Goal: Task Accomplishment & Management: Use online tool/utility

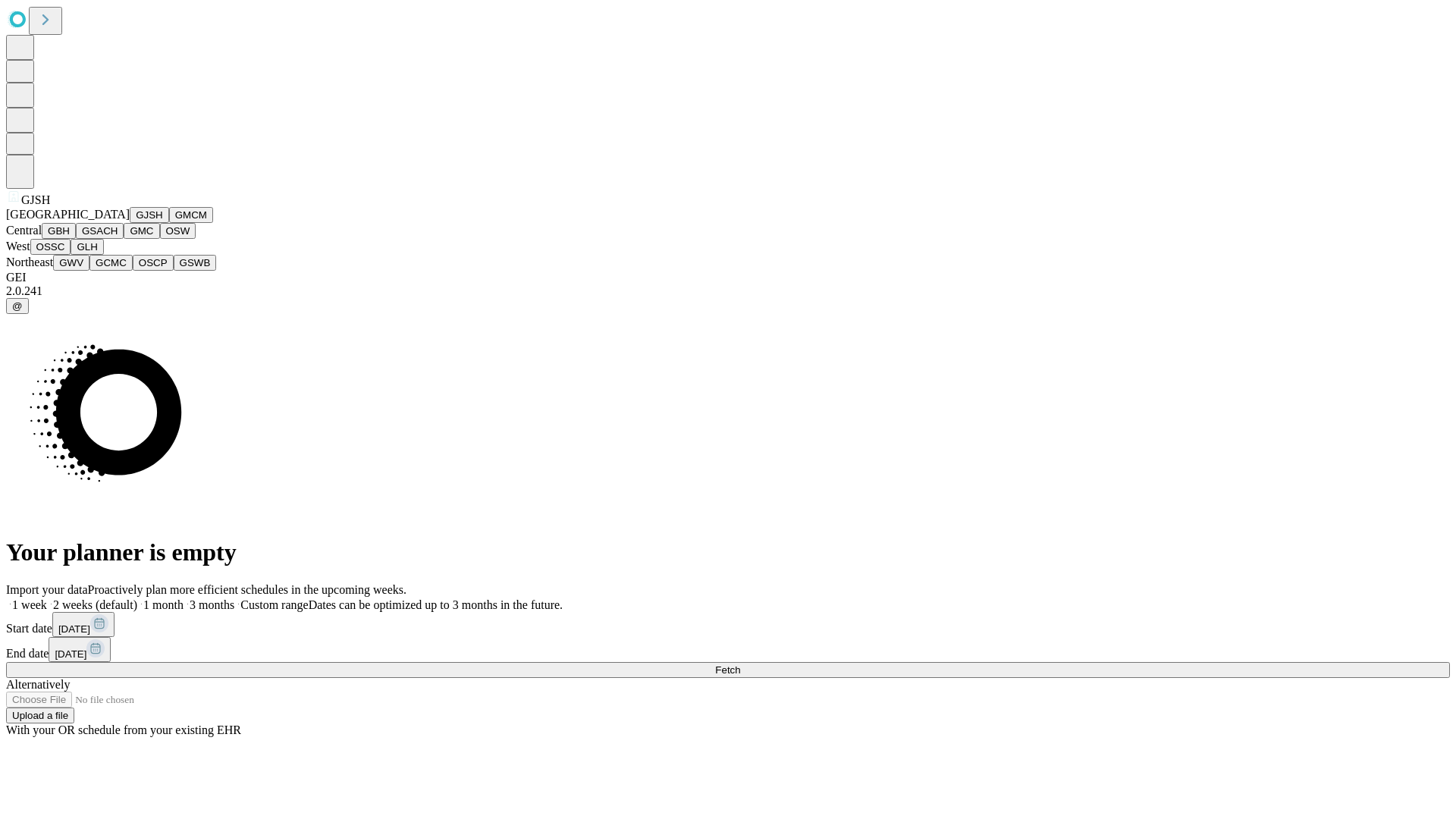
click at [129, 223] on button "GJSH" at bounding box center [149, 215] width 39 height 16
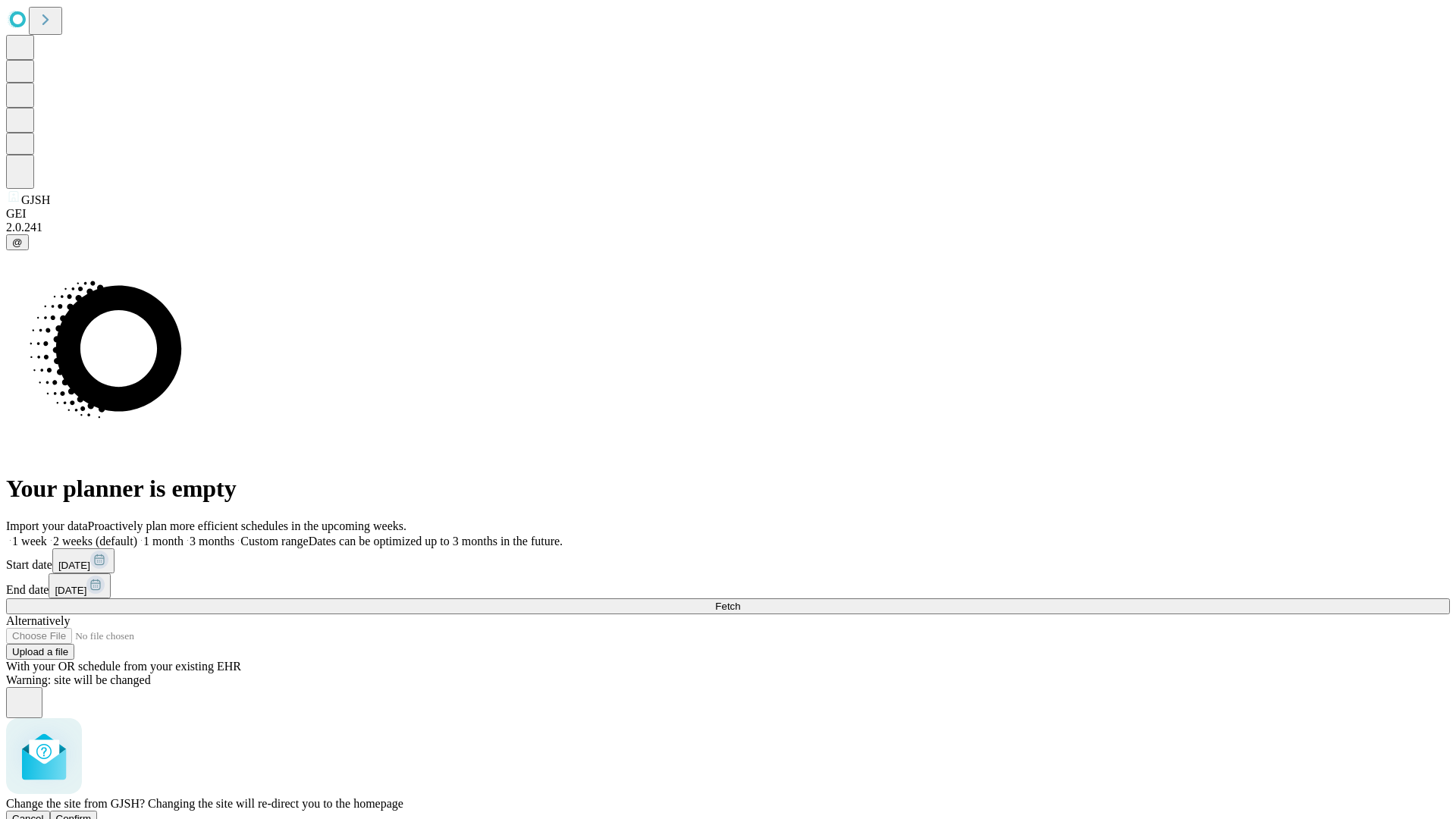
click at [92, 813] on span "Confirm" at bounding box center [74, 819] width 36 height 12
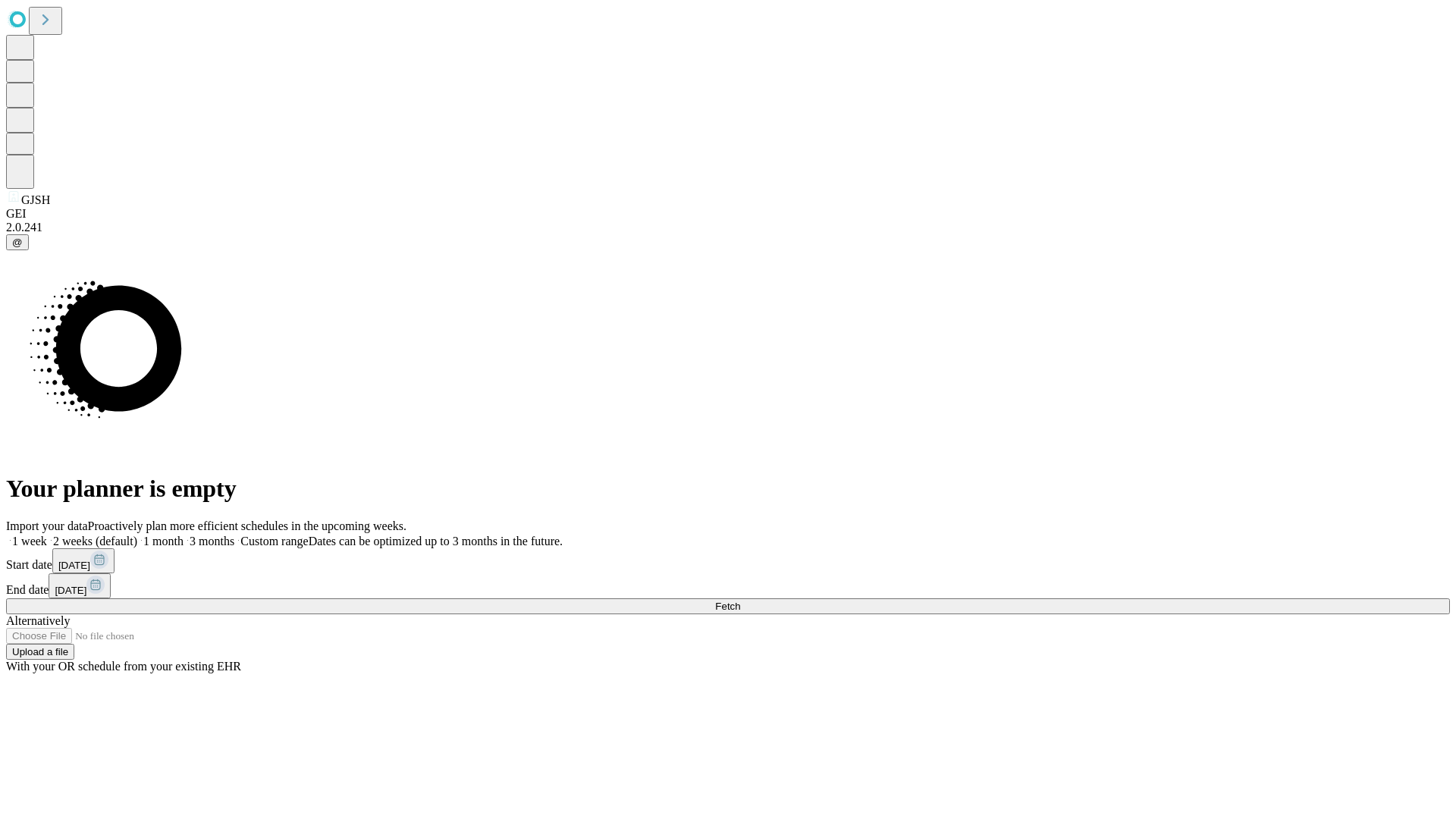
click at [184, 535] on label "1 month" at bounding box center [160, 541] width 46 height 13
click at [740, 601] on span "Fetch" at bounding box center [728, 607] width 25 height 12
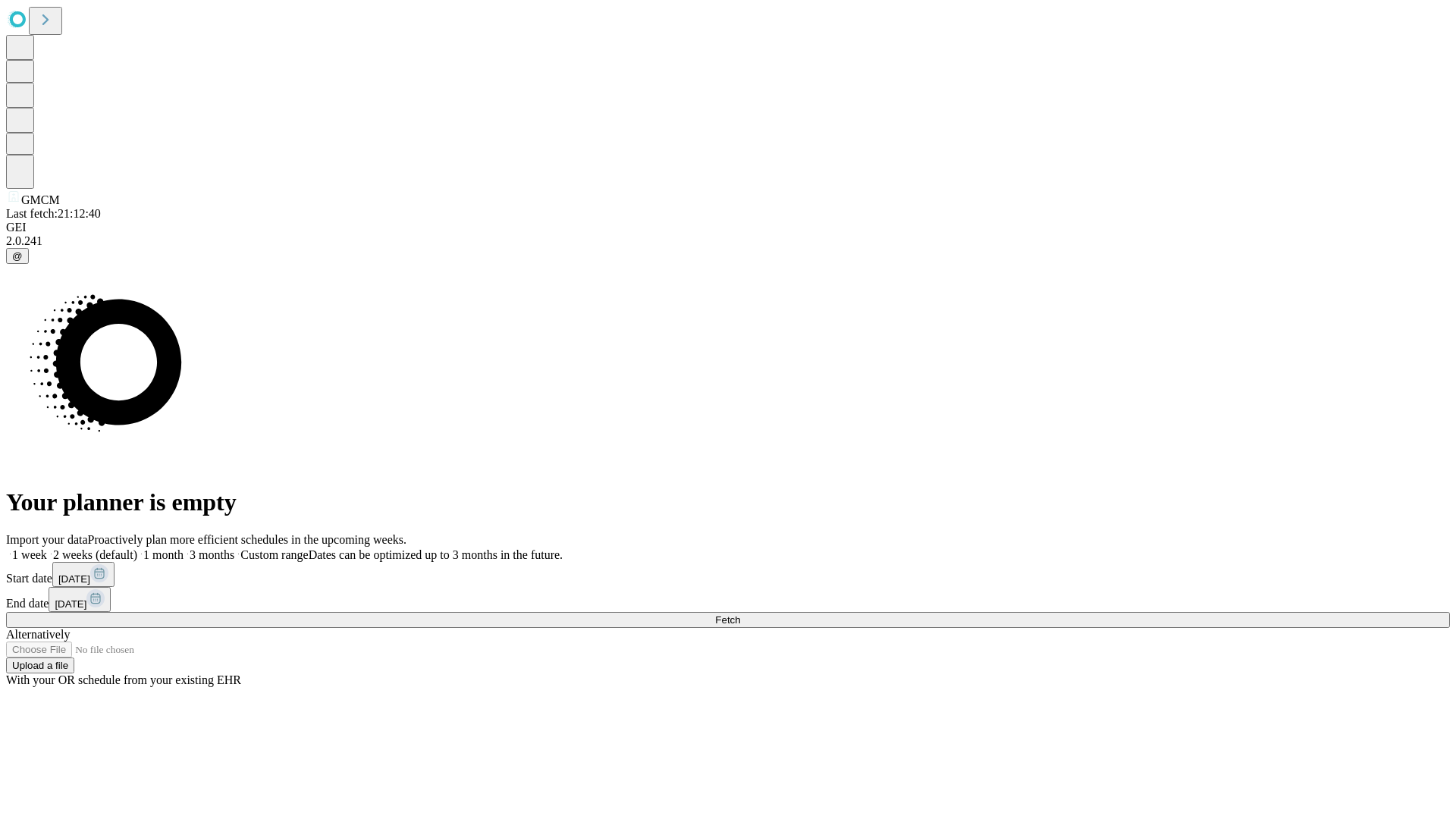
click at [184, 548] on label "1 month" at bounding box center [160, 554] width 46 height 13
click at [740, 614] on span "Fetch" at bounding box center [728, 620] width 25 height 12
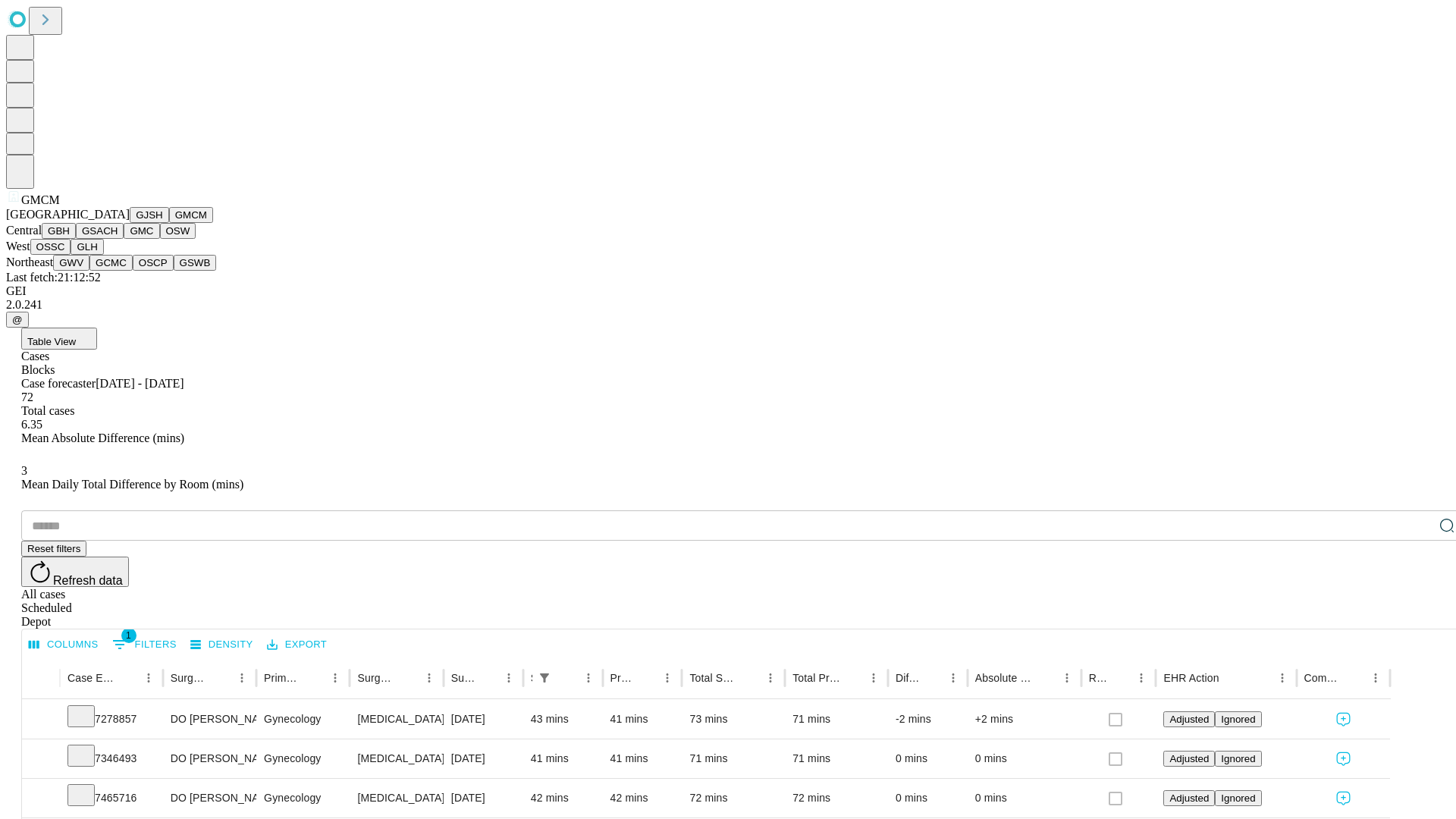
click at [76, 239] on button "GBH" at bounding box center [58, 231] width 34 height 16
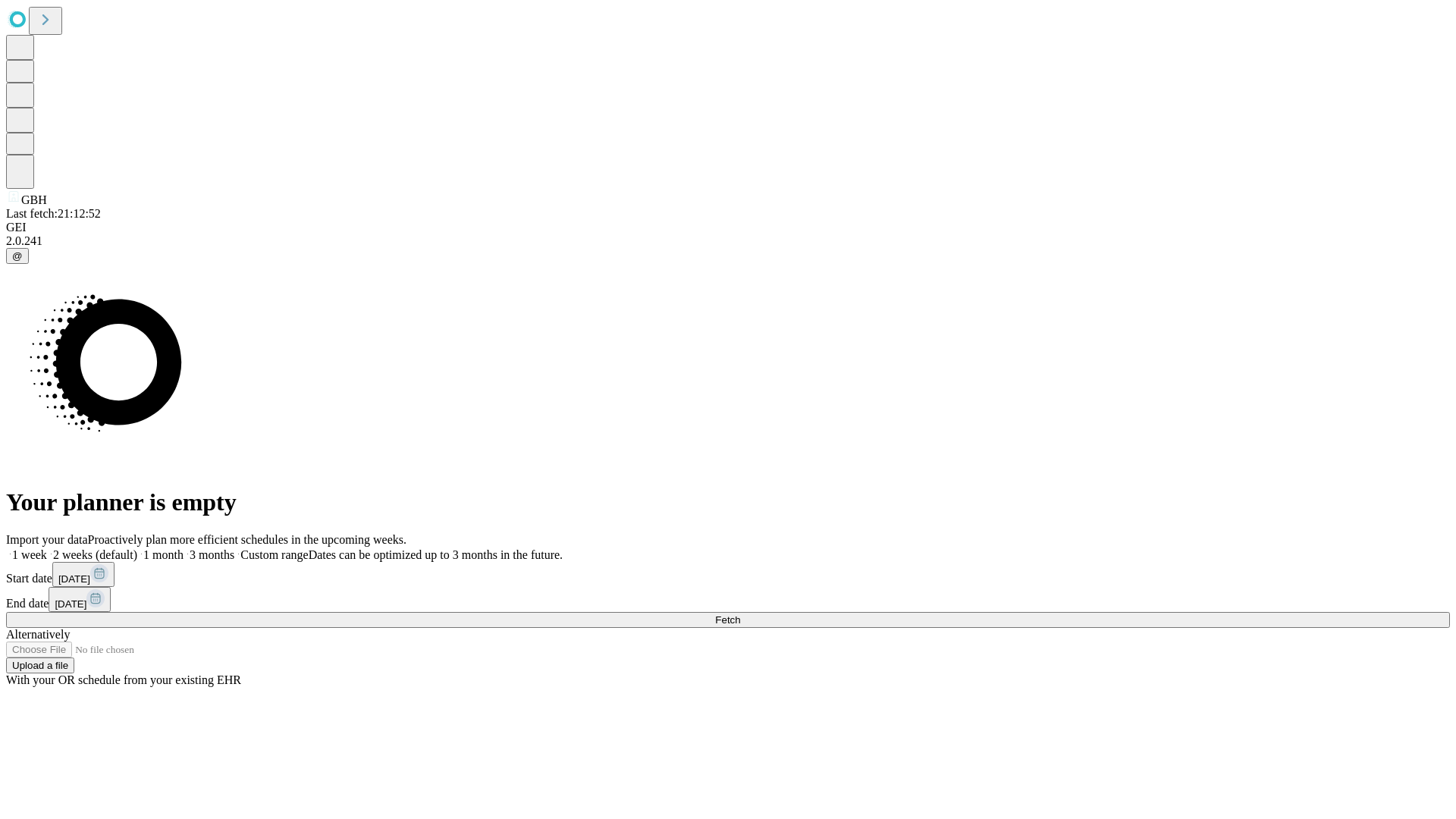
click at [184, 548] on label "1 month" at bounding box center [160, 554] width 46 height 13
click at [740, 614] on span "Fetch" at bounding box center [728, 620] width 25 height 12
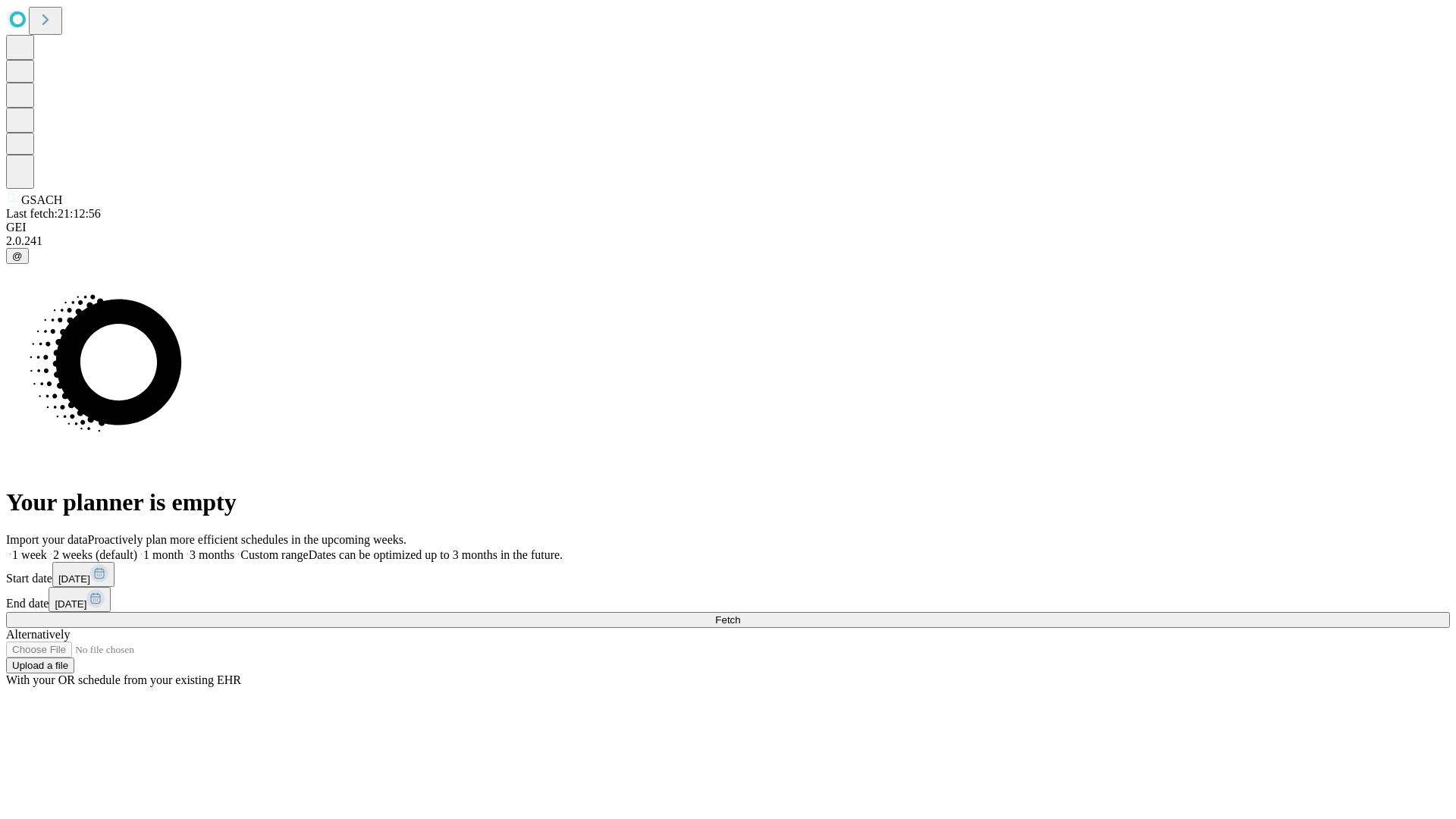
click at [184, 548] on label "1 month" at bounding box center [160, 554] width 46 height 13
click at [740, 614] on span "Fetch" at bounding box center [728, 620] width 25 height 12
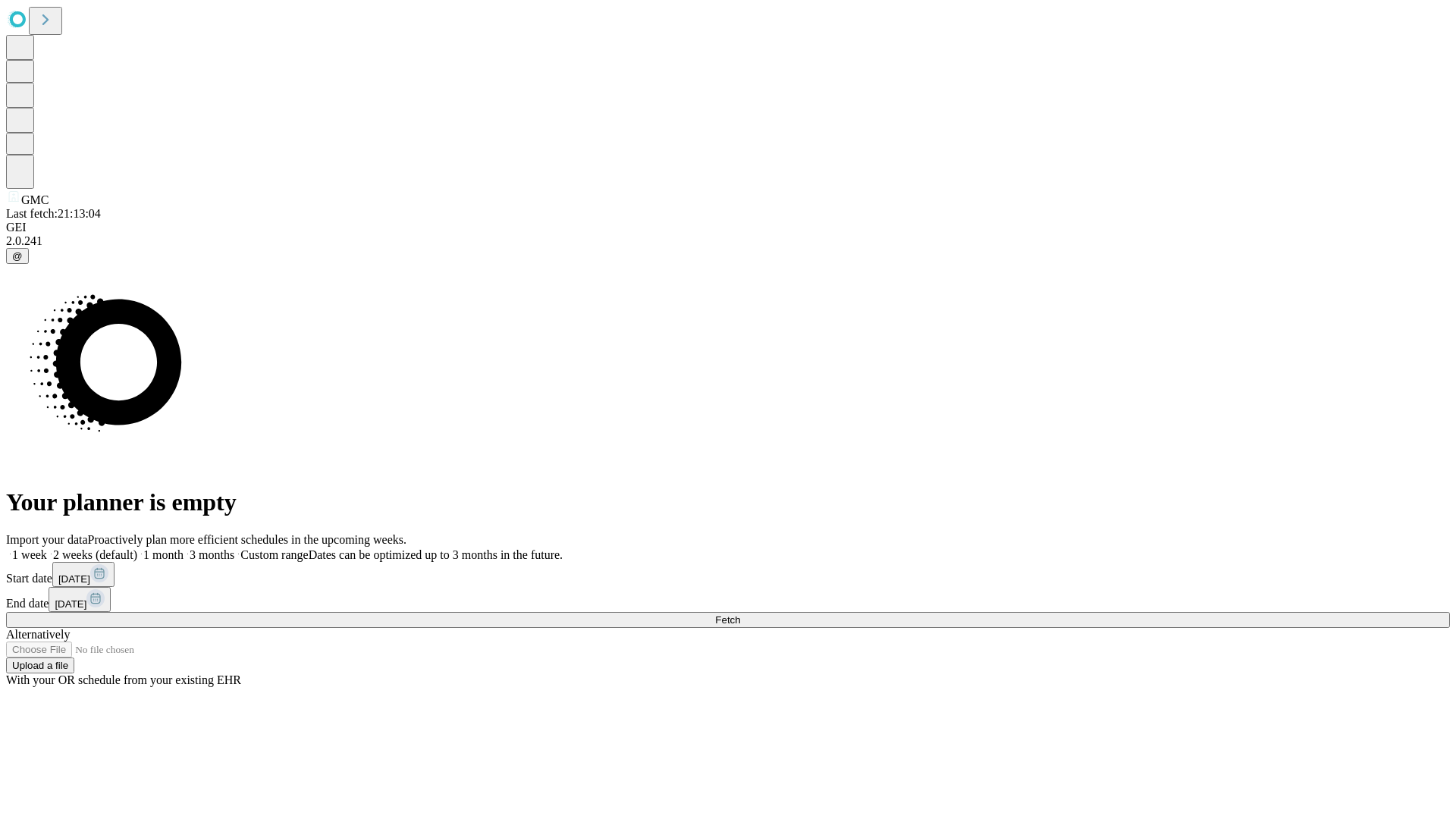
click at [740, 614] on span "Fetch" at bounding box center [728, 620] width 25 height 12
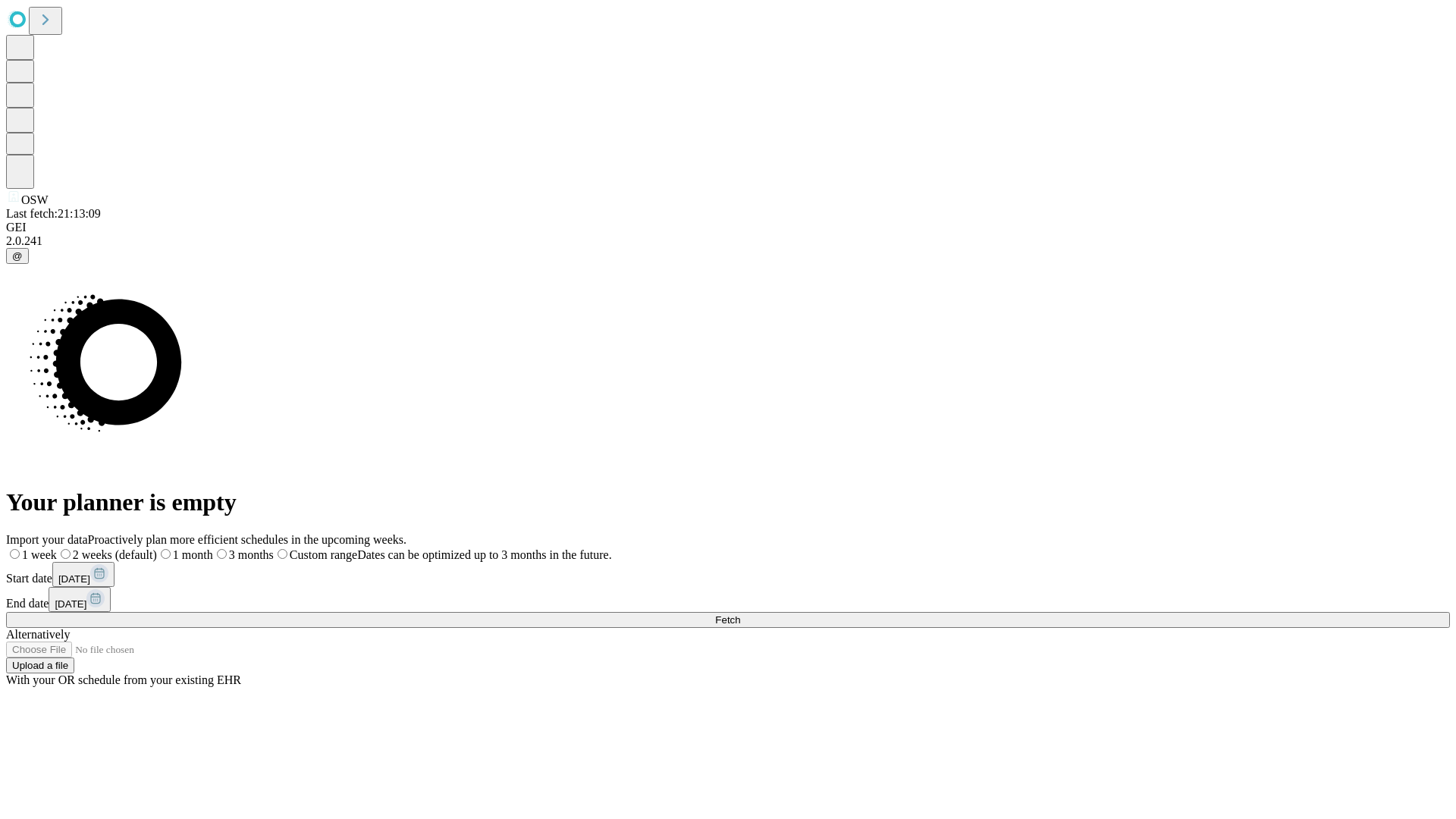
click at [213, 548] on label "1 month" at bounding box center [185, 554] width 56 height 13
click at [740, 614] on span "Fetch" at bounding box center [728, 620] width 25 height 12
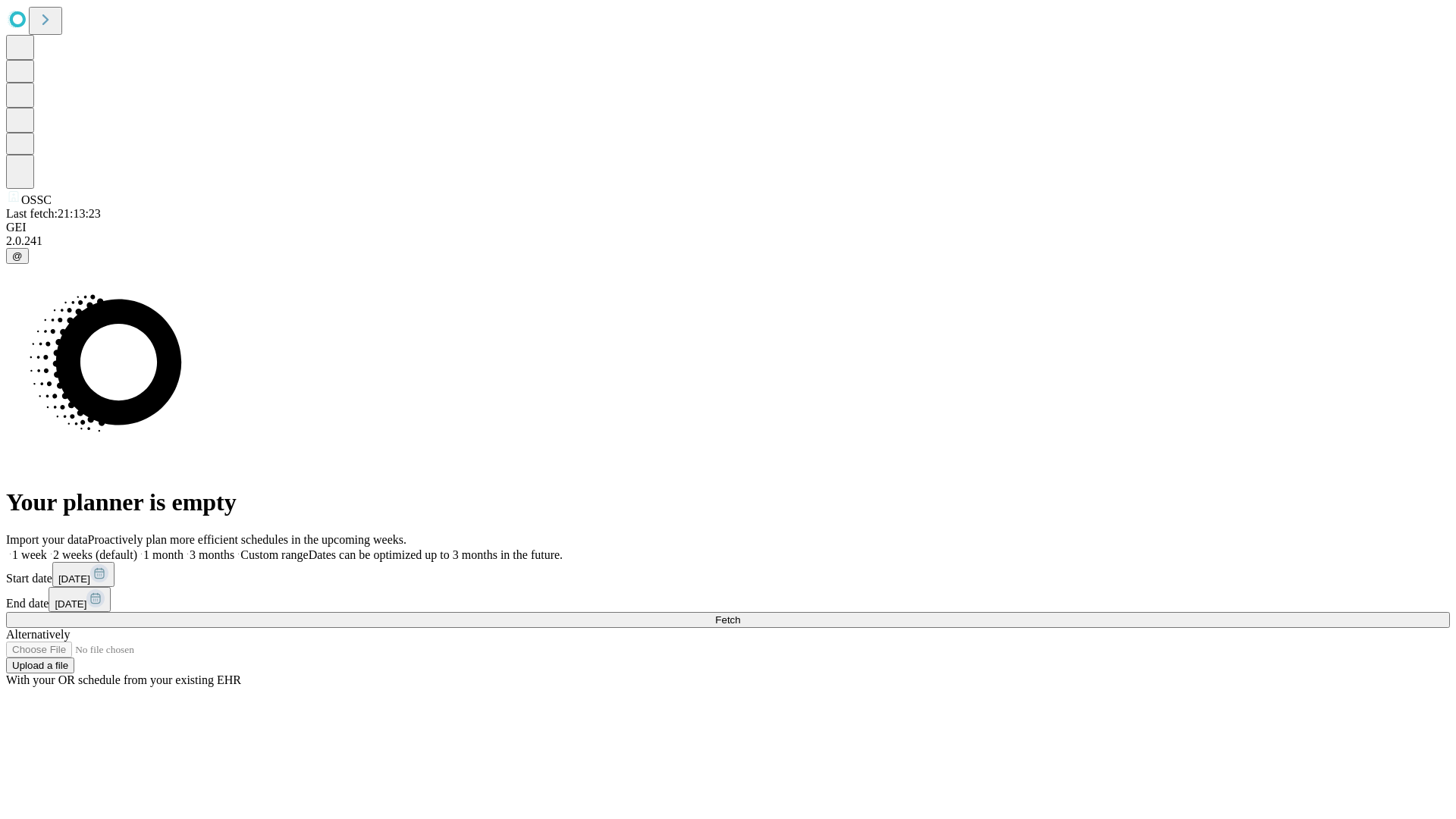
click at [184, 548] on label "1 month" at bounding box center [160, 554] width 46 height 13
click at [740, 614] on span "Fetch" at bounding box center [728, 620] width 25 height 12
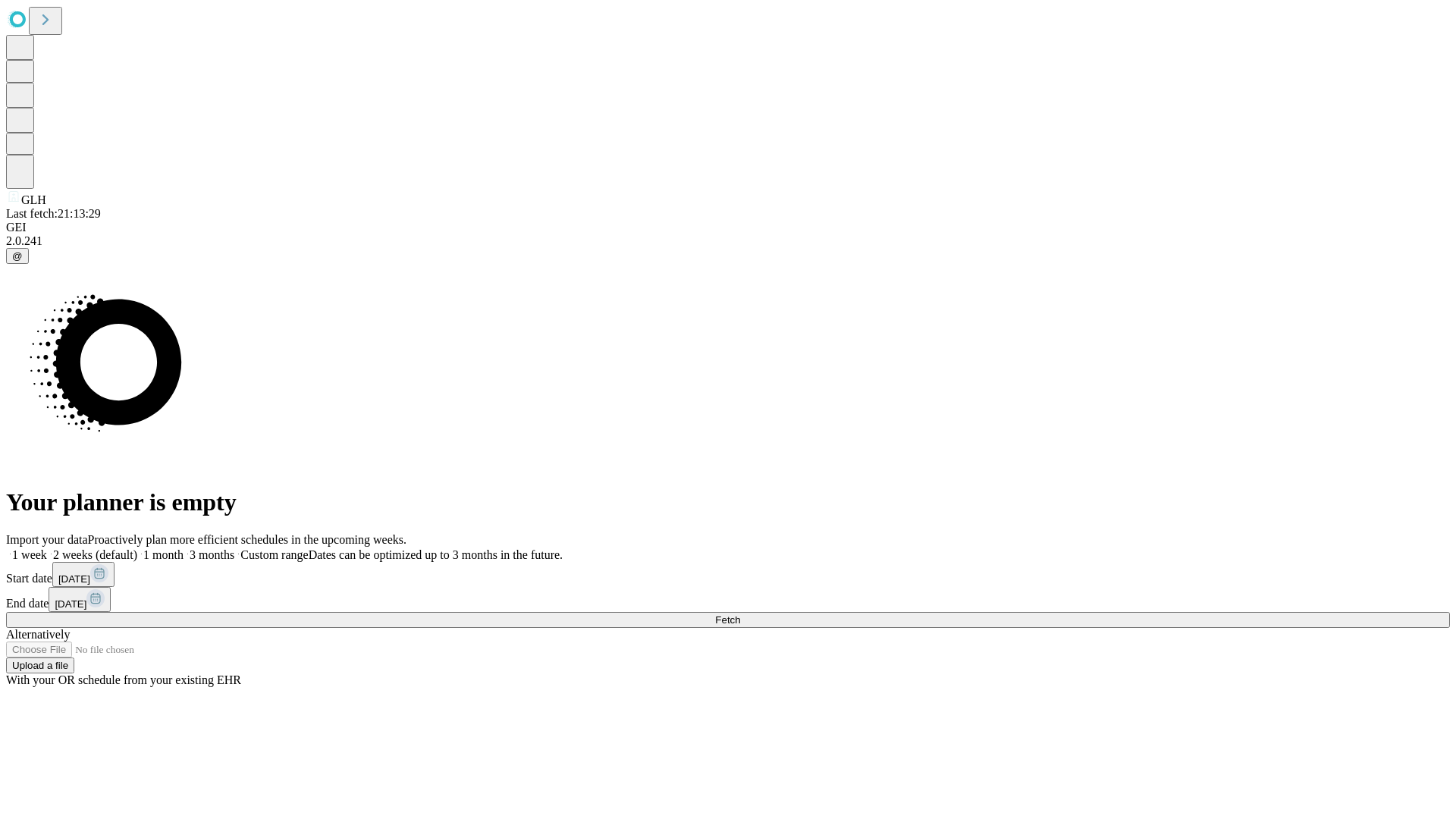
click at [184, 548] on label "1 month" at bounding box center [160, 554] width 46 height 13
click at [740, 614] on span "Fetch" at bounding box center [728, 620] width 25 height 12
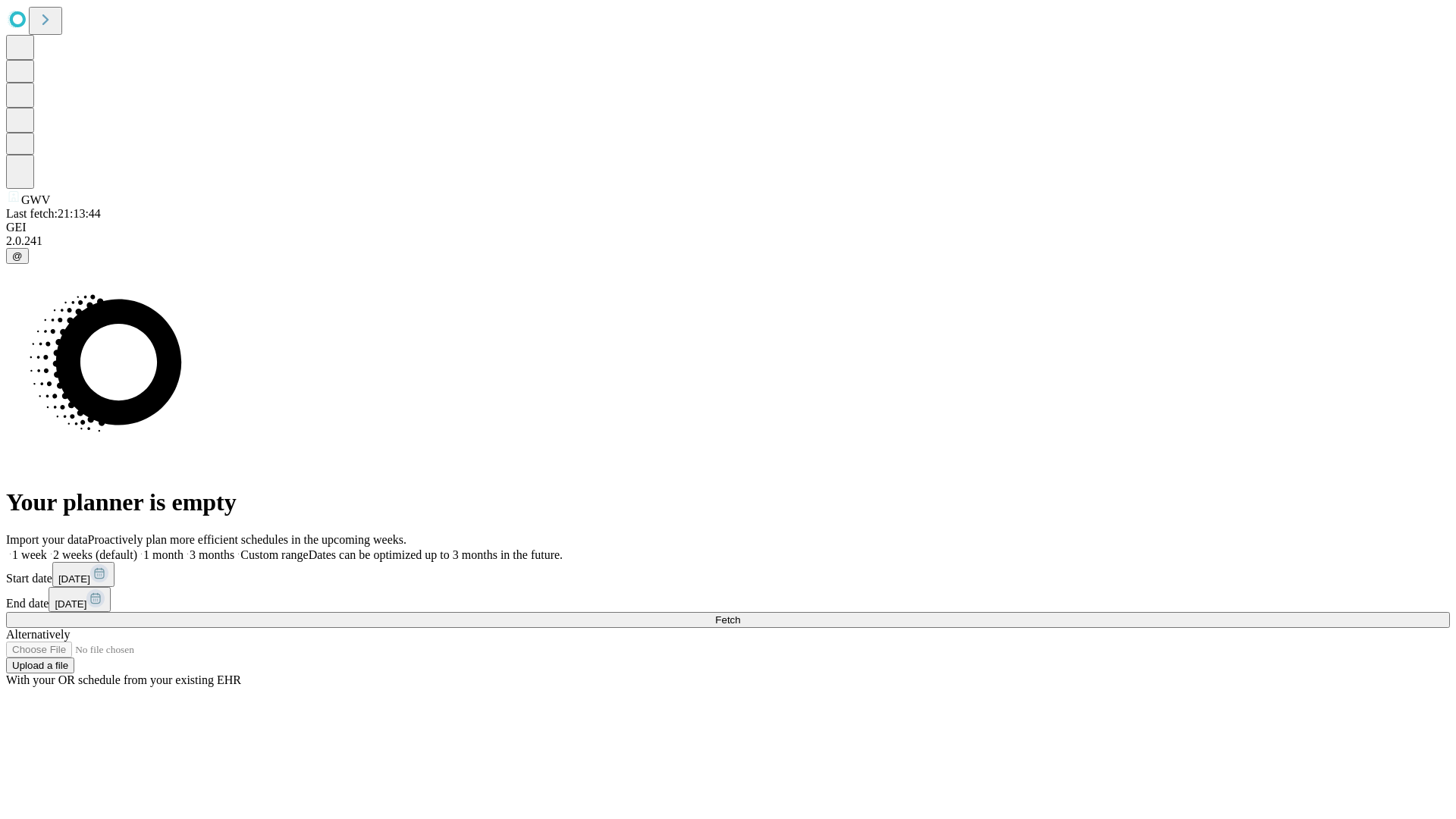
click at [184, 548] on label "1 month" at bounding box center [160, 554] width 46 height 13
click at [740, 614] on span "Fetch" at bounding box center [728, 620] width 25 height 12
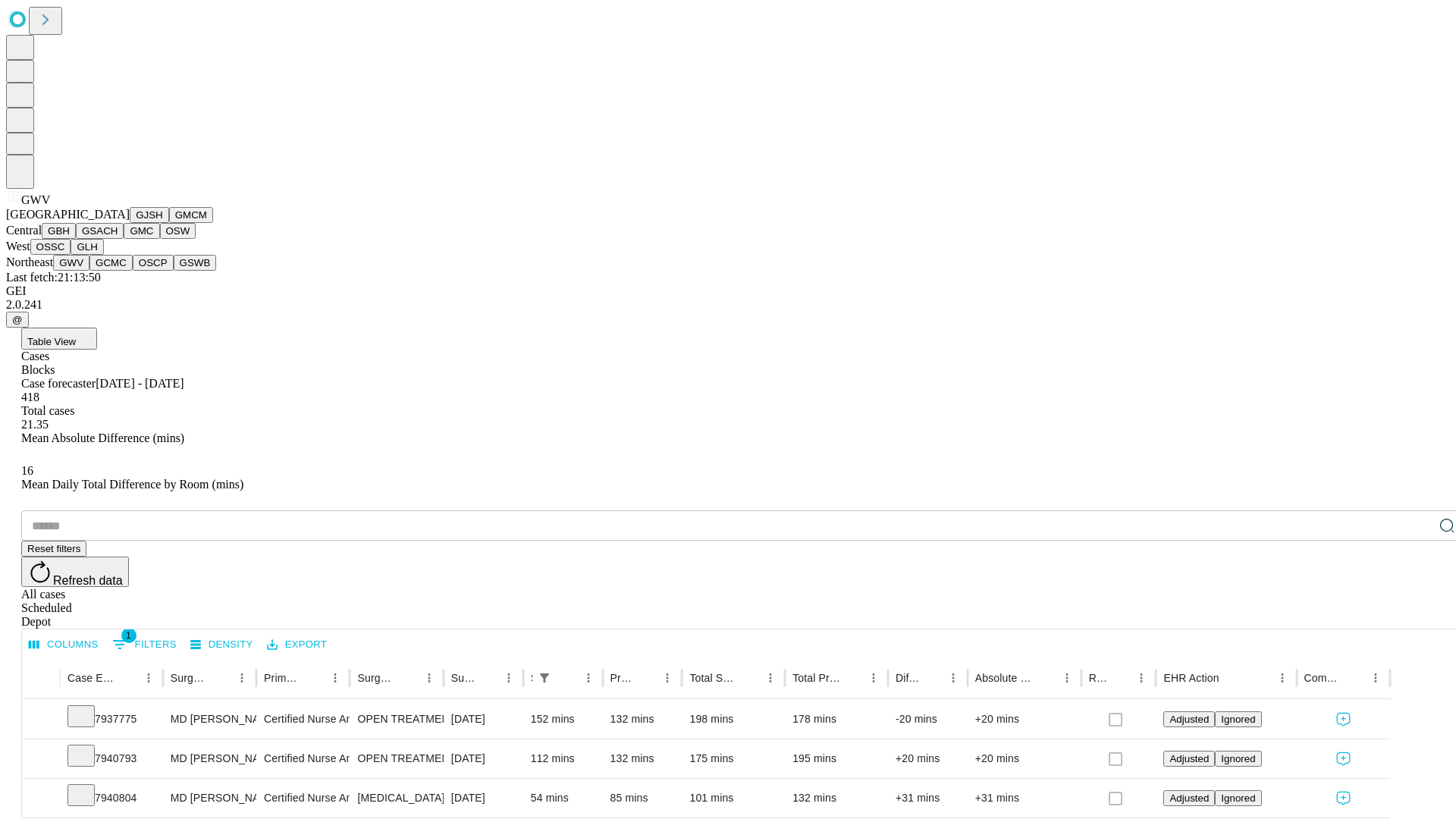
click at [118, 271] on button "GCMC" at bounding box center [111, 262] width 43 height 16
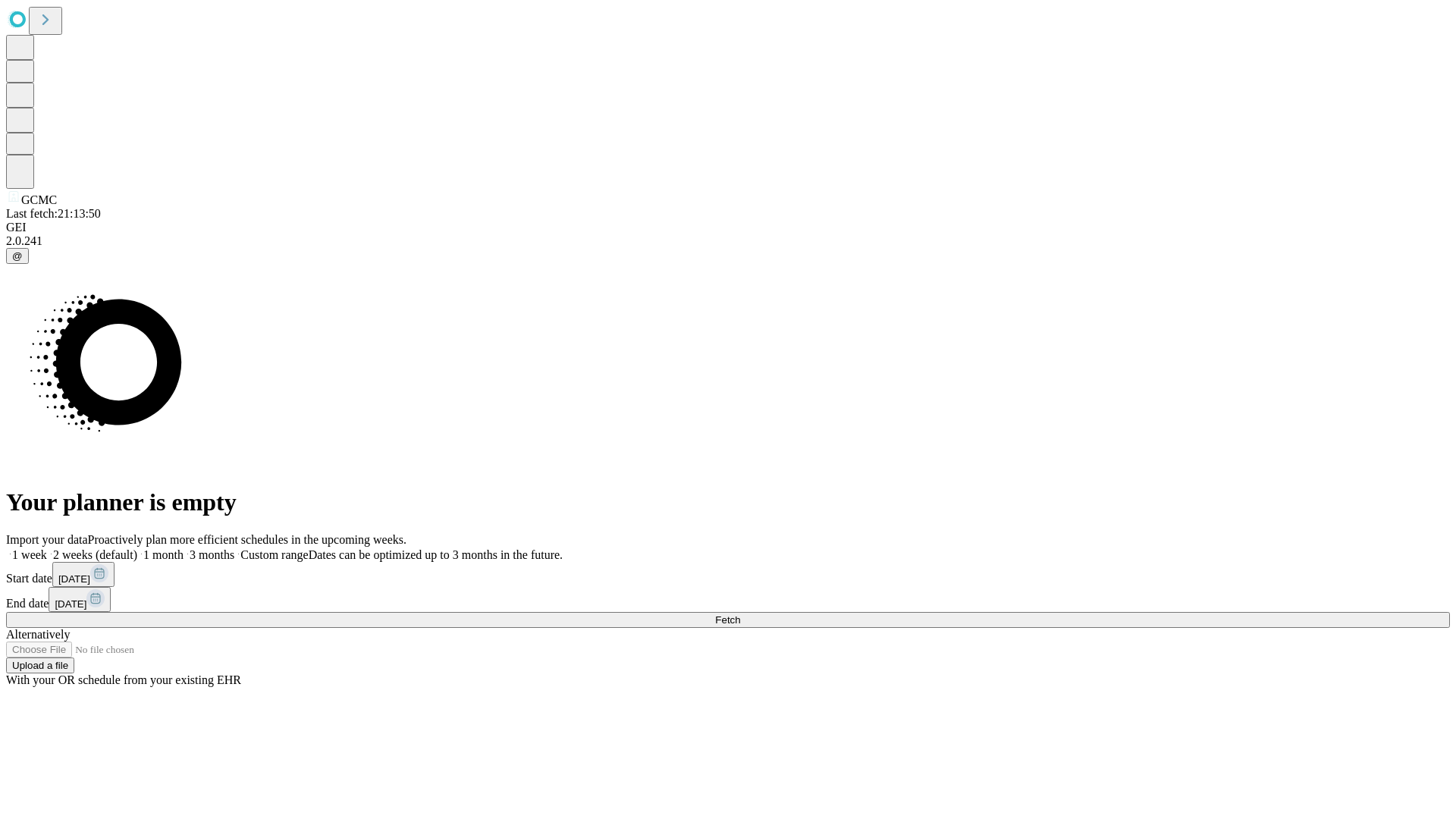
click at [184, 548] on label "1 month" at bounding box center [160, 554] width 46 height 13
click at [740, 614] on span "Fetch" at bounding box center [728, 620] width 25 height 12
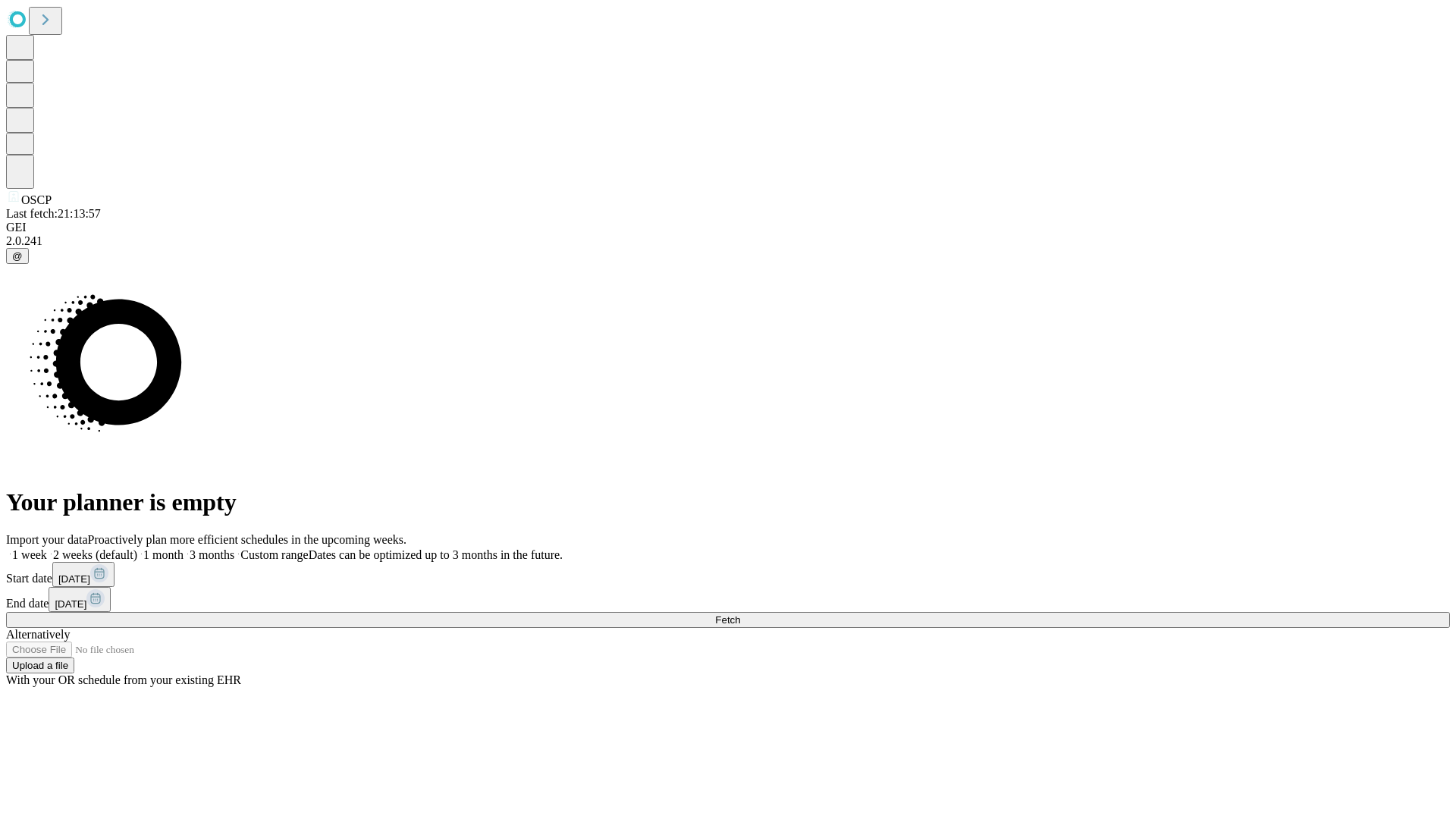
click at [740, 614] on span "Fetch" at bounding box center [728, 620] width 25 height 12
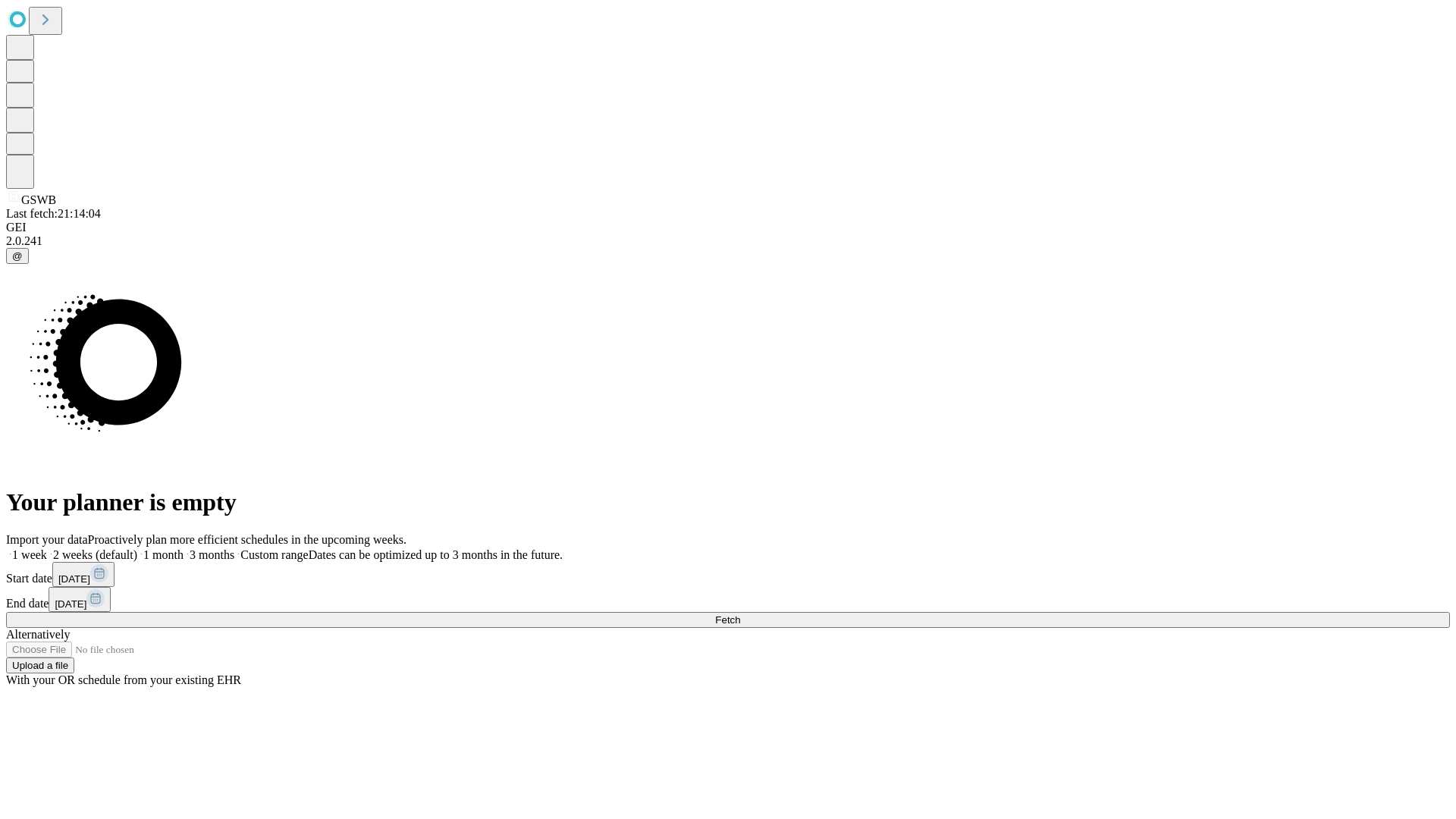
click at [184, 548] on label "1 month" at bounding box center [160, 554] width 46 height 13
click at [740, 614] on span "Fetch" at bounding box center [728, 620] width 25 height 12
